Goal: Information Seeking & Learning: Learn about a topic

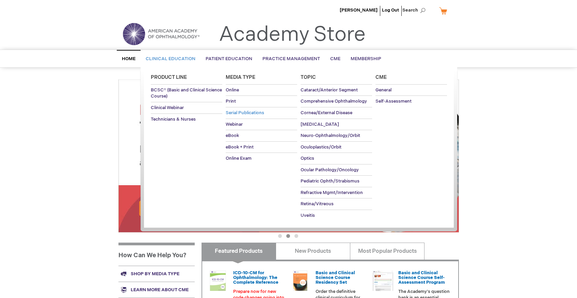
click at [235, 112] on span "Serial Publications" at bounding box center [245, 112] width 38 height 5
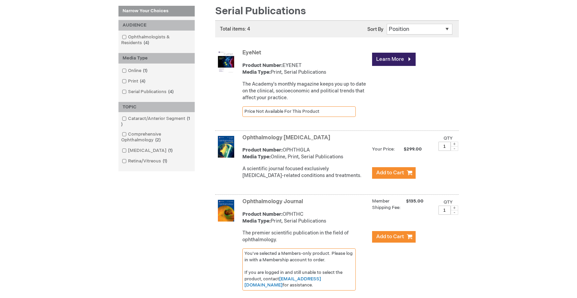
scroll to position [68, 0]
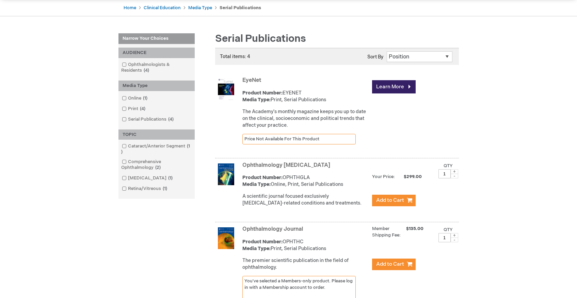
drag, startPoint x: 242, startPoint y: 77, endPoint x: 254, endPoint y: 79, distance: 12.4
click at [254, 79] on div "EyeNet Product Number: EYENET Media Type: Print, Serial Publications The Academ…" at bounding box center [337, 116] width 244 height 83
click at [262, 97] on strong "Media Type:" at bounding box center [256, 100] width 28 height 6
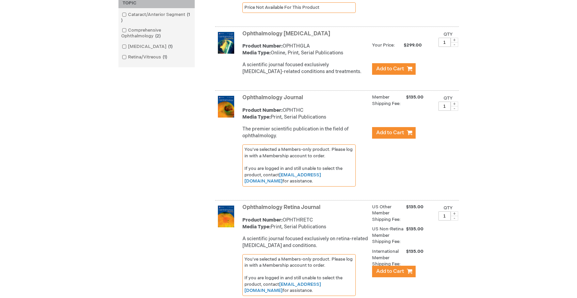
scroll to position [204, 0]
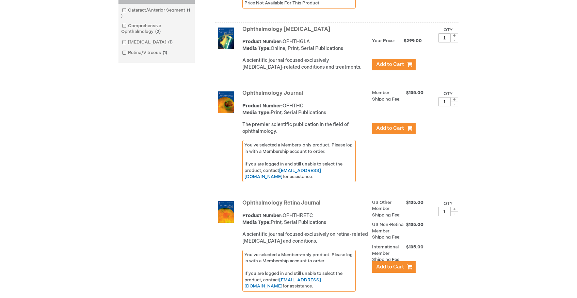
drag, startPoint x: 313, startPoint y: 28, endPoint x: 240, endPoint y: 26, distance: 72.8
click at [240, 26] on div "Ophthalmology Glaucoma Product Number: OPHTHGLA Media Type: Online, Print, Seri…" at bounding box center [337, 55] width 244 height 63
copy link "Ophthalmology Glaucoma"
drag, startPoint x: 305, startPoint y: 91, endPoint x: 241, endPoint y: 91, distance: 63.6
click at [241, 91] on div "Ophthalmology Journal Product Number: OPHTHC Media Type: Print, Serial Publicat…" at bounding box center [337, 142] width 244 height 108
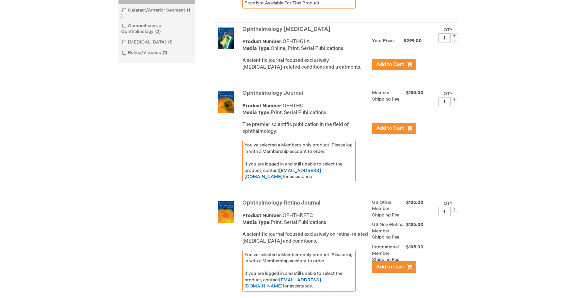
copy link "Ophthalmology Journal"
click at [328, 202] on strong "Ophthalmology Retina Journal" at bounding box center [305, 204] width 126 height 8
drag, startPoint x: 327, startPoint y: 202, endPoint x: 243, endPoint y: 202, distance: 83.3
click at [243, 202] on strong "Ophthalmology Retina Journal" at bounding box center [305, 204] width 126 height 8
copy link "Ophthalmology Retina Journal"
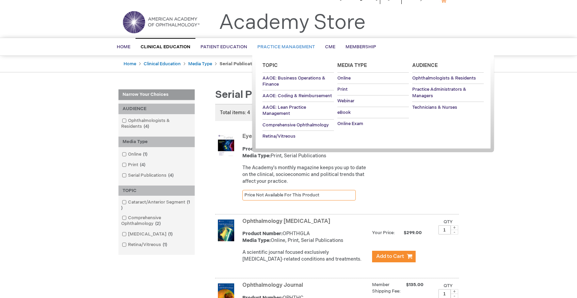
scroll to position [0, 0]
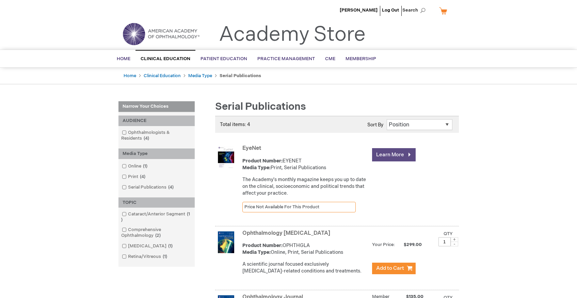
click at [393, 154] on link "Learn More" at bounding box center [394, 154] width 44 height 13
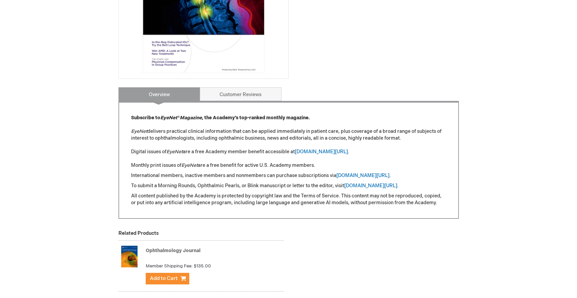
scroll to position [204, 0]
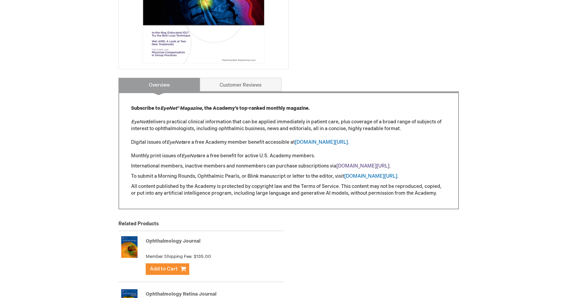
click at [360, 164] on link "aao.org/EyeNet/subscribe" at bounding box center [362, 166] width 53 height 6
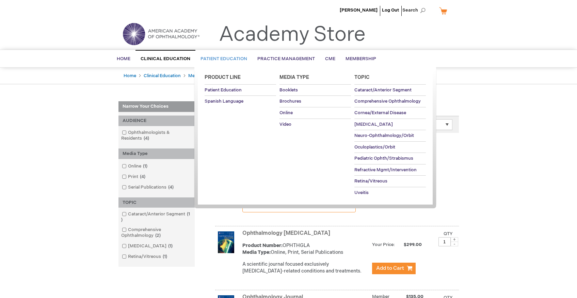
click at [227, 57] on span "Patient Education" at bounding box center [223, 58] width 47 height 5
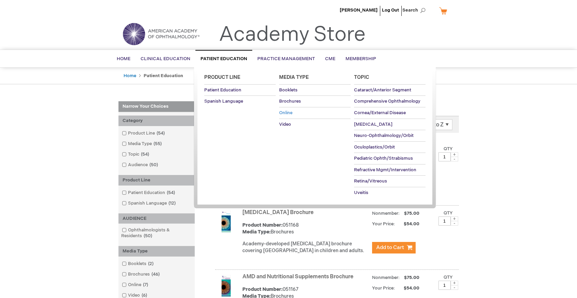
click at [292, 111] on span "Online" at bounding box center [285, 112] width 13 height 5
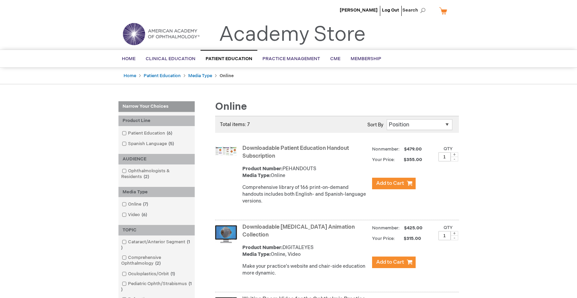
drag, startPoint x: 241, startPoint y: 146, endPoint x: 278, endPoint y: 158, distance: 38.8
click at [278, 158] on div "Downloadable Patient Education Handout Subscription Product Number: PEHANDOUTS …" at bounding box center [337, 181] width 244 height 77
copy link "Downloadable Patient Education Handout Subscription"
drag, startPoint x: 280, startPoint y: 234, endPoint x: 240, endPoint y: 230, distance: 40.6
click at [240, 230] on div "Downloadable Patient Education Animation Collection Product Number: DIGITALEYES…" at bounding box center [337, 257] width 244 height 70
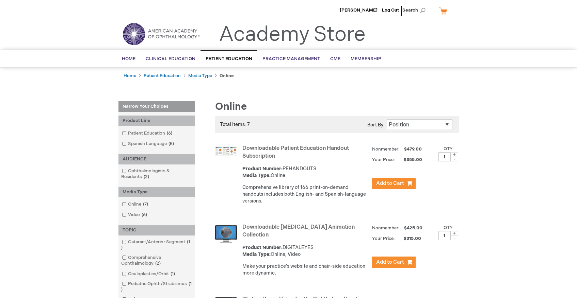
copy link "Downloadable Patient Education Animation Collection"
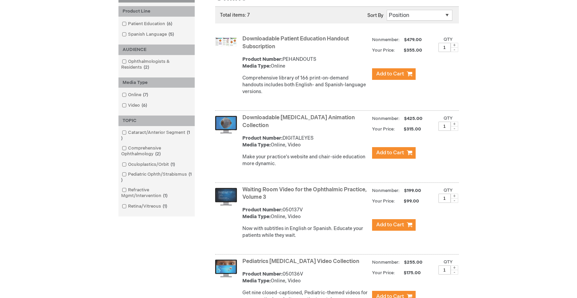
scroll to position [170, 0]
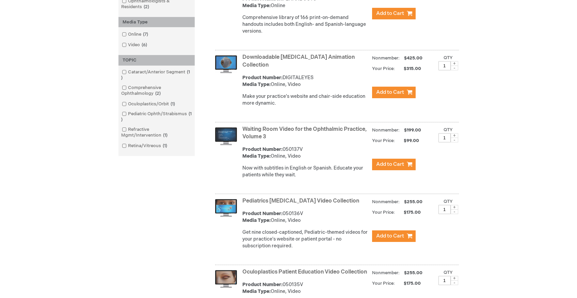
drag, startPoint x: 303, startPoint y: 138, endPoint x: 241, endPoint y: 128, distance: 62.3
click at [241, 128] on div "Waiting Room Video for the Ophthalmic Practice, Volume 3 Product Number: 050137…" at bounding box center [337, 159] width 244 height 70
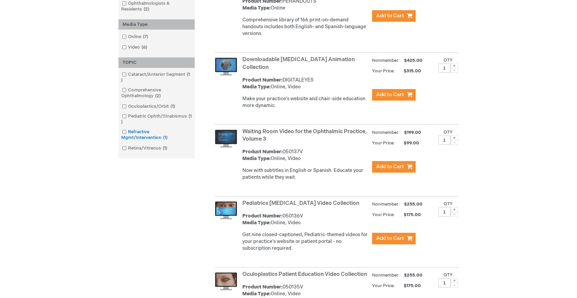
scroll to position [110, 0]
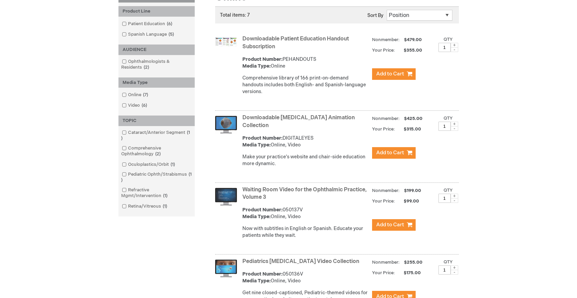
click at [342, 200] on strong "Waiting Room Video for the Ophthalmic Practice, Volume 3" at bounding box center [305, 194] width 126 height 16
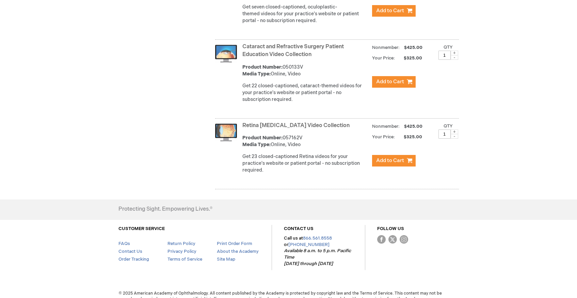
scroll to position [484, 0]
